Goal: Find specific page/section: Find specific page/section

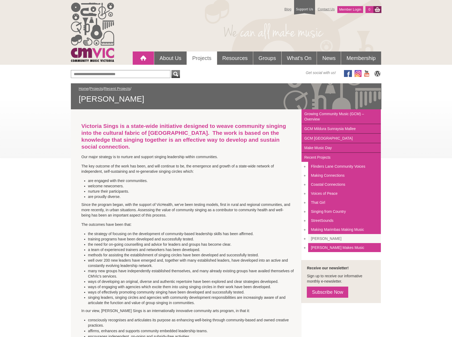
click at [149, 58] on link at bounding box center [143, 58] width 21 height 13
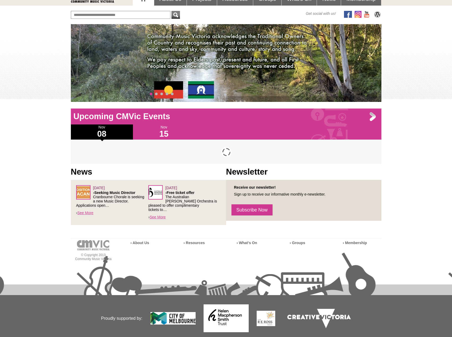
scroll to position [72, 0]
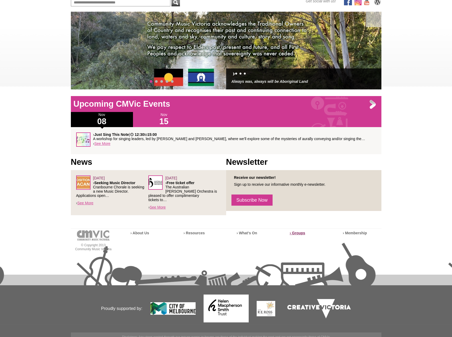
click at [299, 231] on strong "› Groups" at bounding box center [297, 233] width 15 height 4
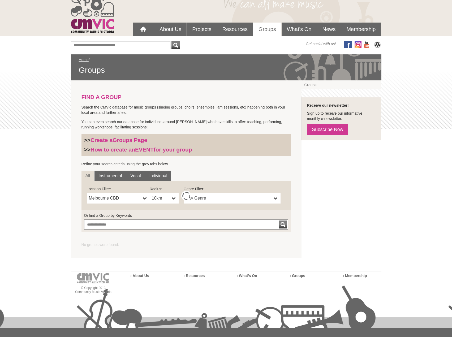
scroll to position [79, 0]
